Goal: Task Accomplishment & Management: Manage account settings

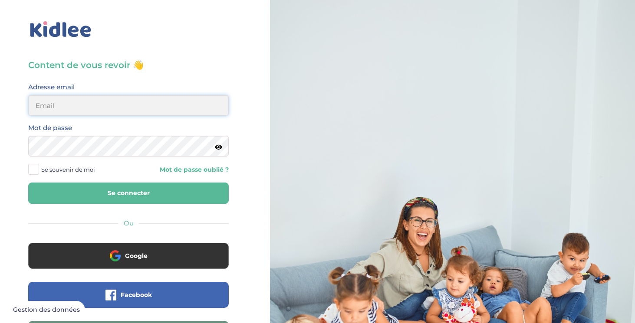
type input "[EMAIL_ADDRESS][DOMAIN_NAME]"
click at [135, 188] on button "Se connecter" at bounding box center [128, 193] width 200 height 21
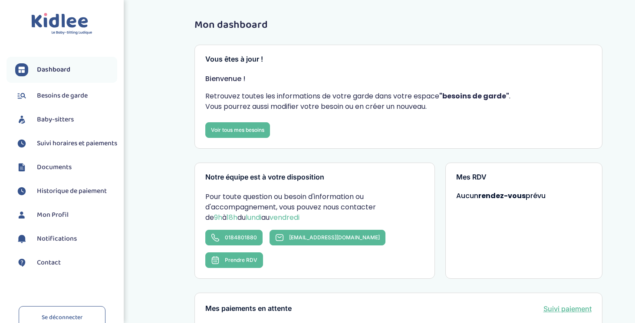
click at [56, 142] on span "Suivi horaires et paiements" at bounding box center [77, 143] width 80 height 10
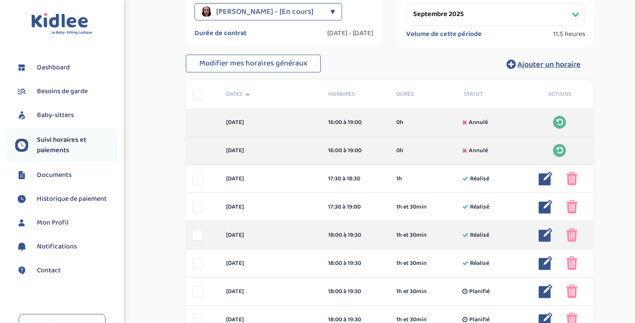
scroll to position [71, 0]
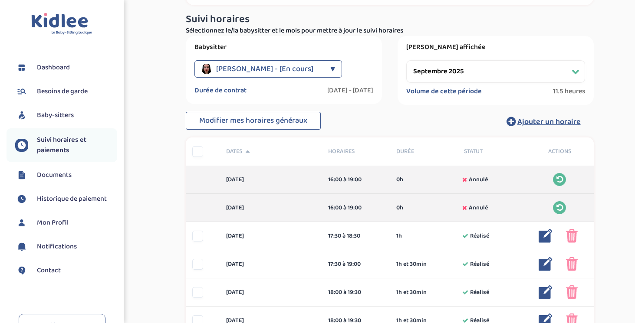
click at [330, 71] on div "▼" at bounding box center [332, 68] width 5 height 17
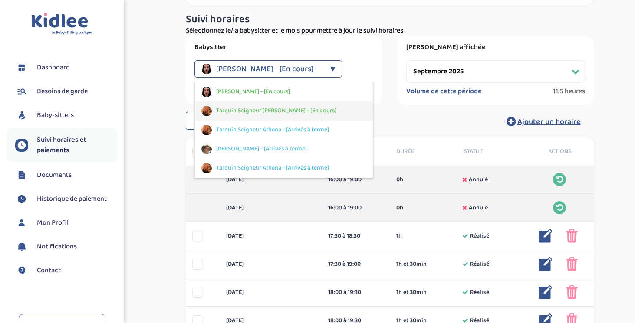
click at [266, 110] on span "Tarquin Seigneur Athena - [En cours]" at bounding box center [276, 110] width 120 height 9
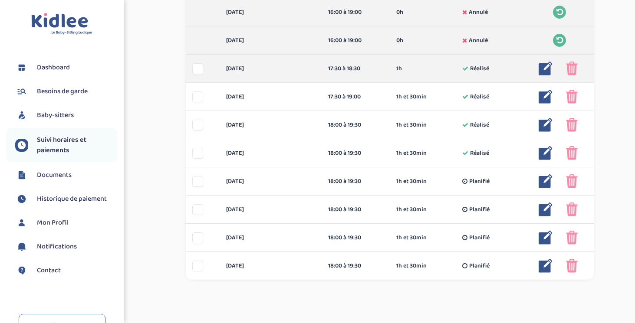
scroll to position [239, 0]
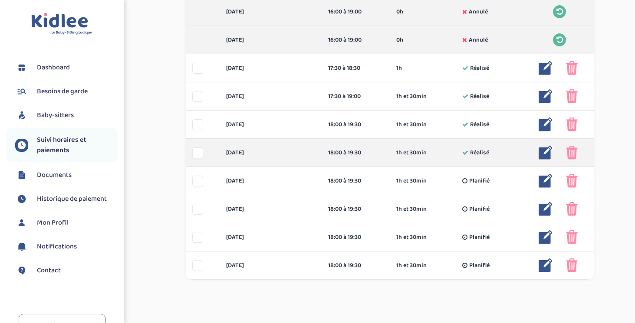
click at [570, 152] on img at bounding box center [572, 153] width 12 height 14
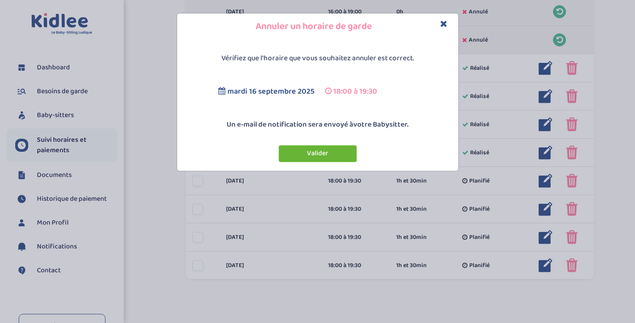
click at [346, 154] on button "Valider" at bounding box center [318, 153] width 78 height 17
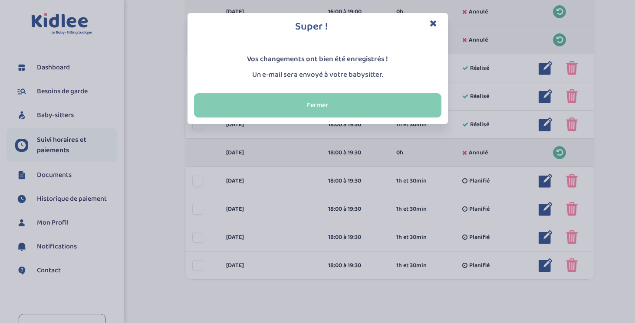
click at [357, 104] on button "Fermer" at bounding box center [317, 105] width 247 height 24
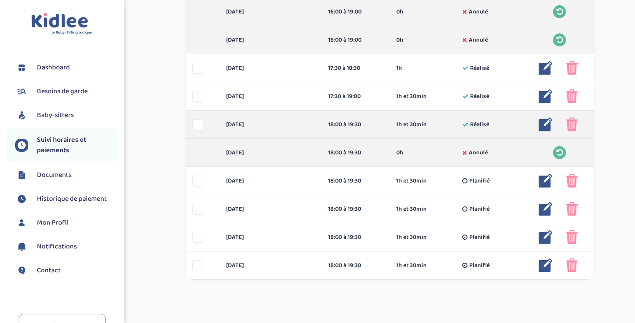
click at [545, 127] on img at bounding box center [545, 125] width 14 height 14
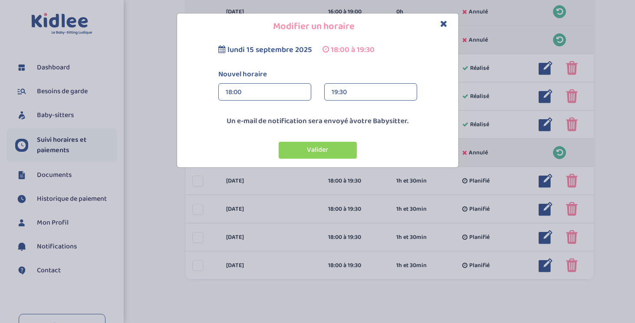
click at [341, 95] on div "19:30" at bounding box center [370, 92] width 78 height 17
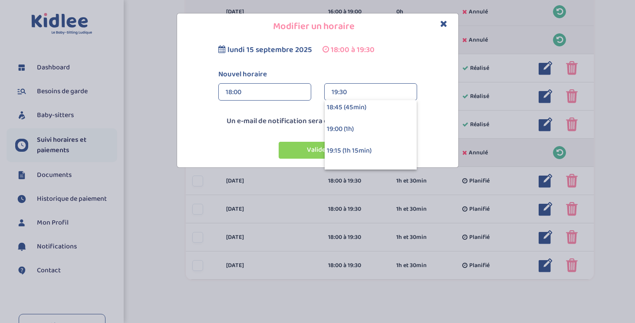
scroll to position [47, 0]
click at [340, 127] on div "19:00 (1h)" at bounding box center [371, 129] width 92 height 22
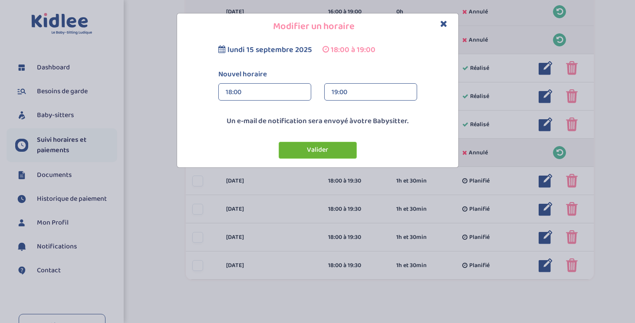
click at [322, 154] on button "Valider" at bounding box center [318, 150] width 78 height 17
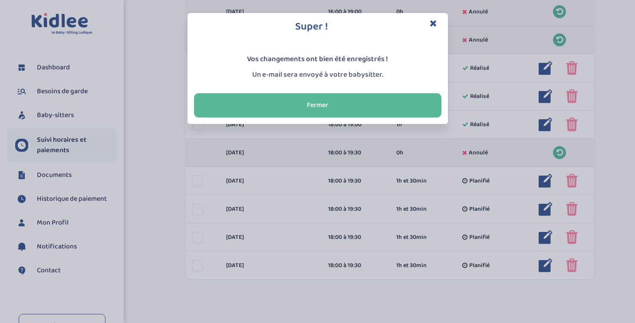
click at [434, 22] on icon "Close" at bounding box center [433, 23] width 7 height 9
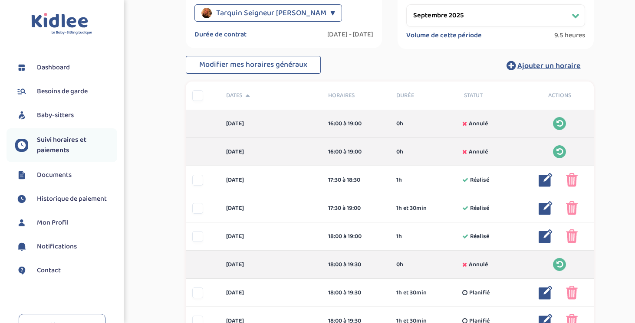
scroll to position [96, 0]
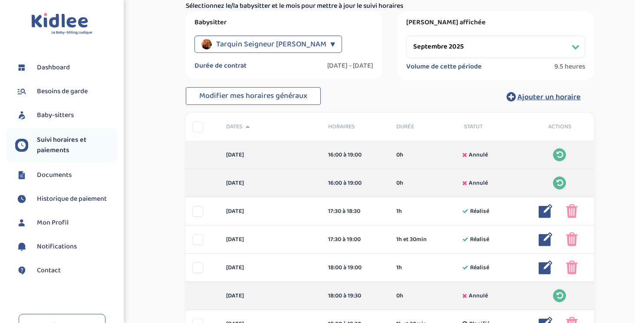
click at [330, 39] on div "▼" at bounding box center [332, 44] width 5 height 17
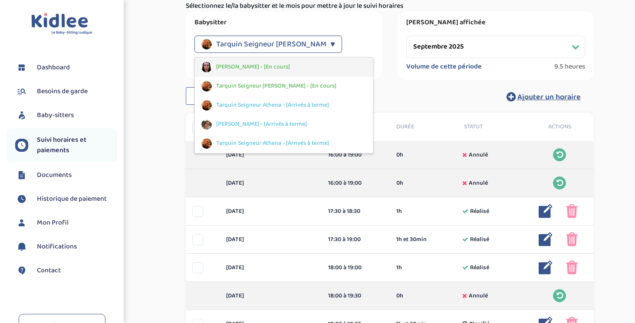
click at [271, 68] on span "Savary Mathilde - [En cours]" at bounding box center [253, 66] width 74 height 9
select select "septembre 2025"
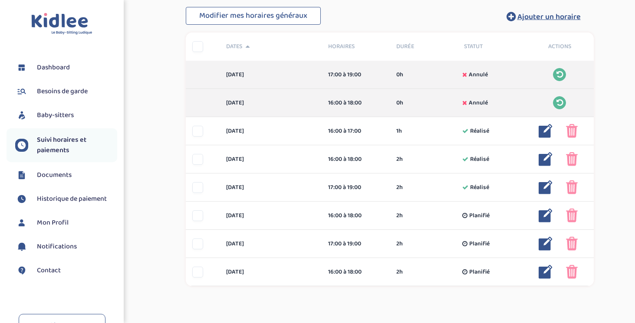
scroll to position [195, 0]
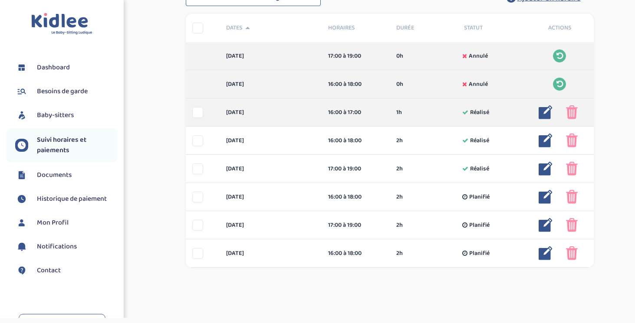
click at [545, 112] on img at bounding box center [545, 112] width 14 height 14
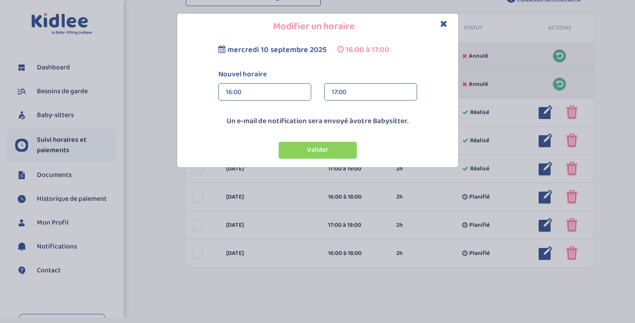
click at [290, 94] on div "16:00" at bounding box center [265, 92] width 78 height 17
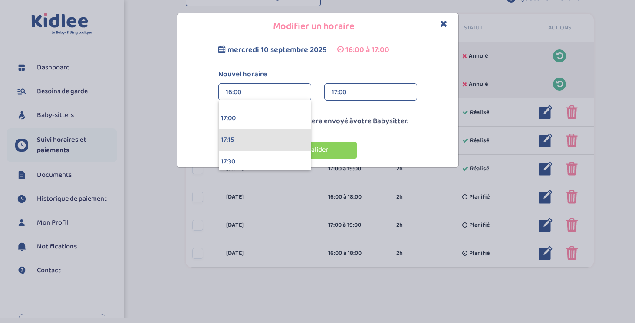
scroll to position [1460, 0]
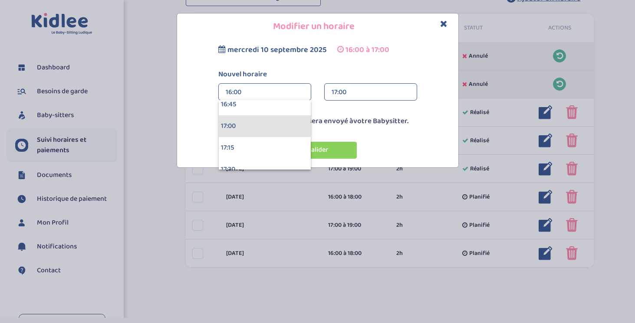
click at [268, 128] on div "17:00" at bounding box center [265, 126] width 92 height 22
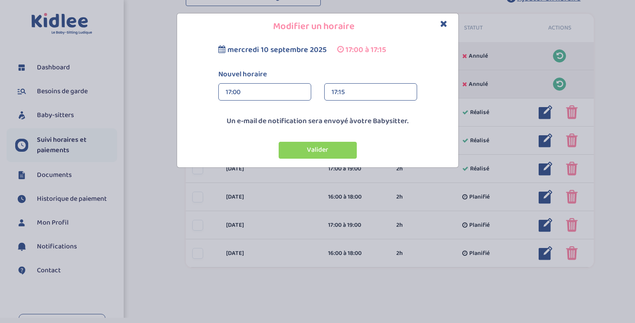
click at [357, 92] on div "17:15" at bounding box center [370, 92] width 78 height 17
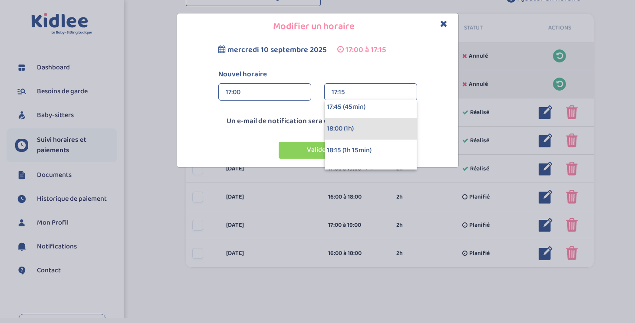
click at [358, 137] on div "18:00 (1h)" at bounding box center [371, 129] width 92 height 22
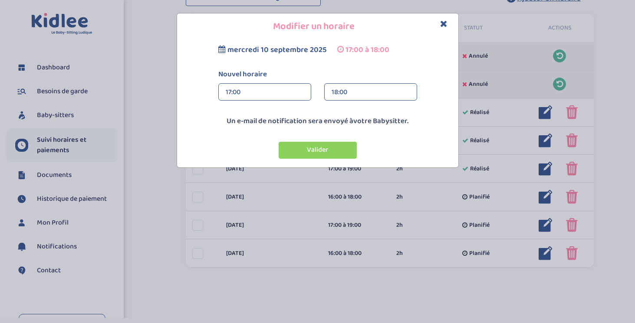
click at [344, 93] on div "18:00" at bounding box center [370, 92] width 78 height 17
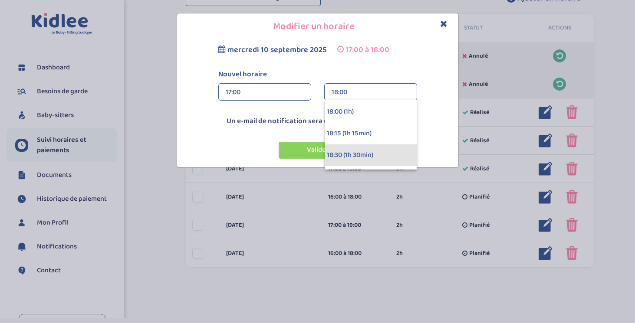
scroll to position [59, 0]
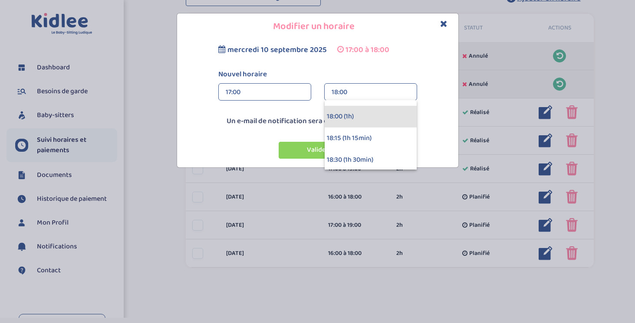
click at [346, 116] on div "18:00 (1h)" at bounding box center [371, 117] width 92 height 22
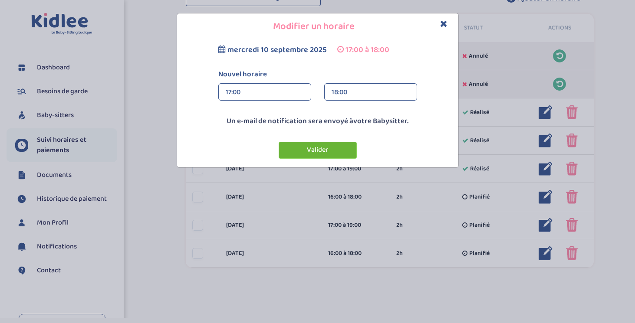
click at [325, 147] on button "Valider" at bounding box center [318, 150] width 78 height 17
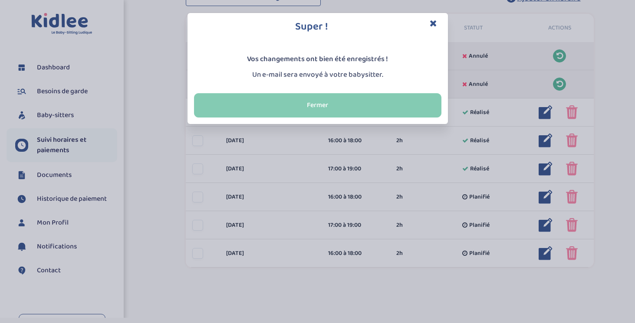
click at [328, 111] on button "Fermer" at bounding box center [317, 105] width 247 height 24
